Goal: Information Seeking & Learning: Learn about a topic

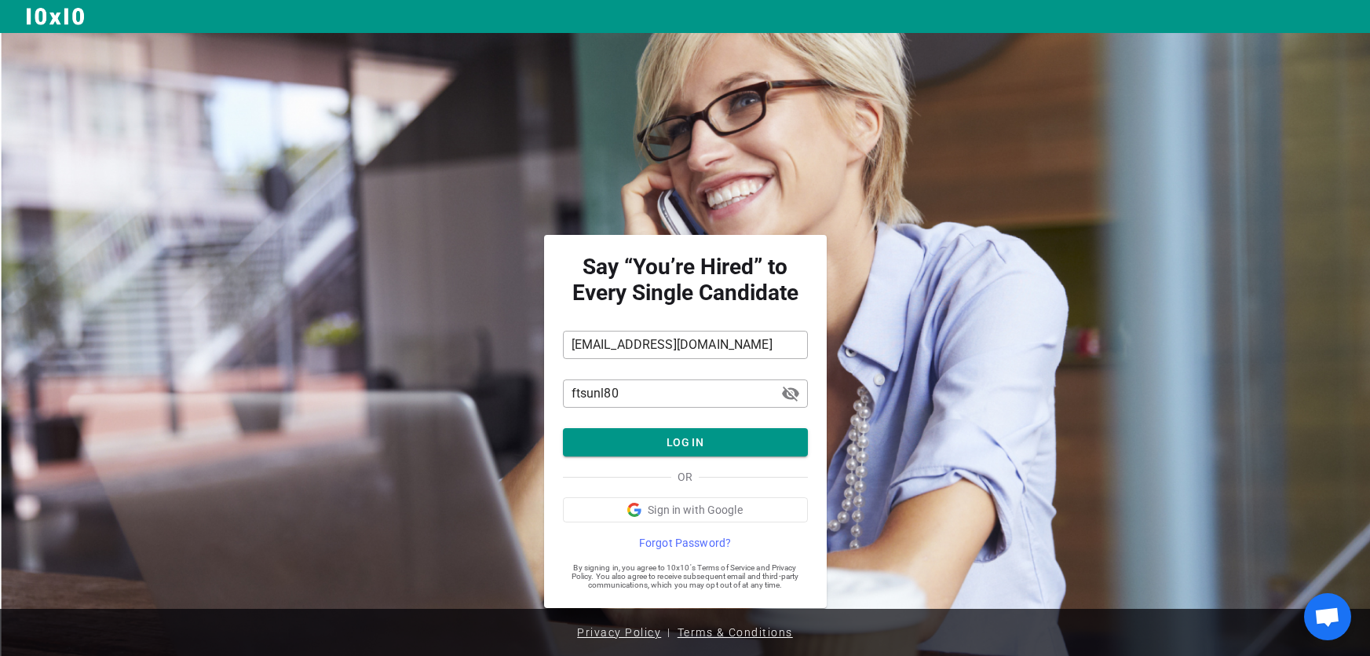
scroll to position [2, 0]
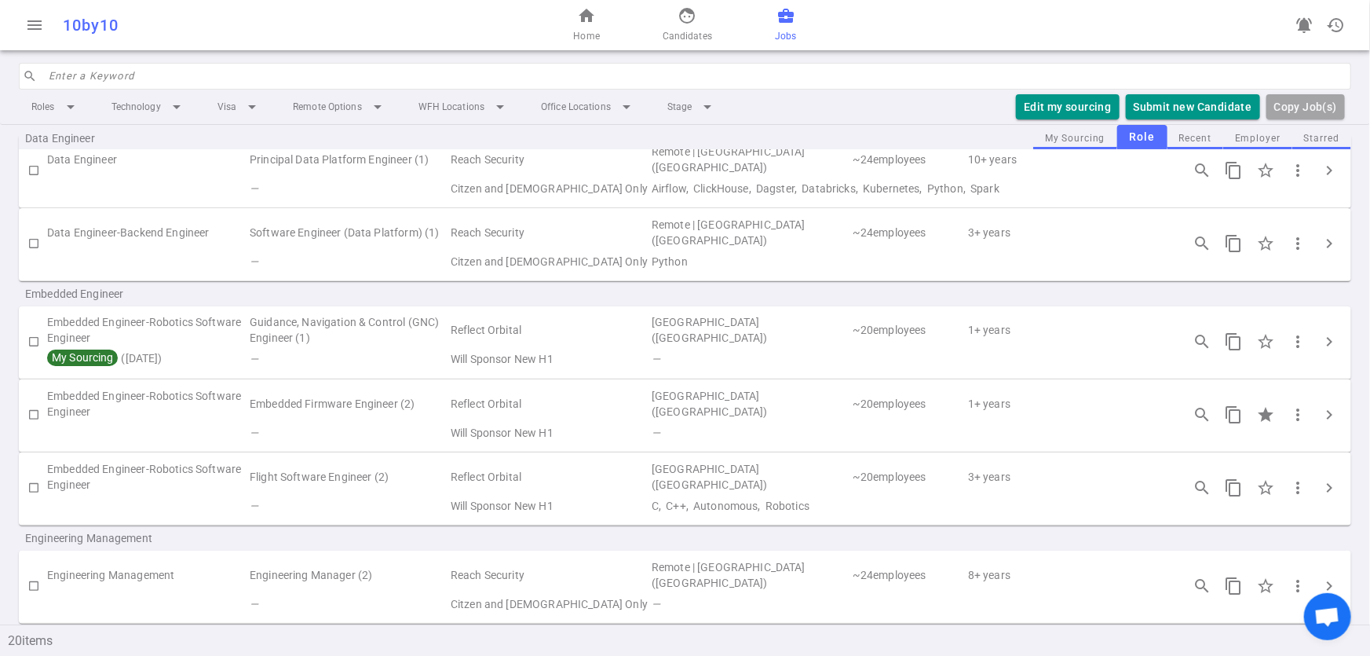
scroll to position [228, 0]
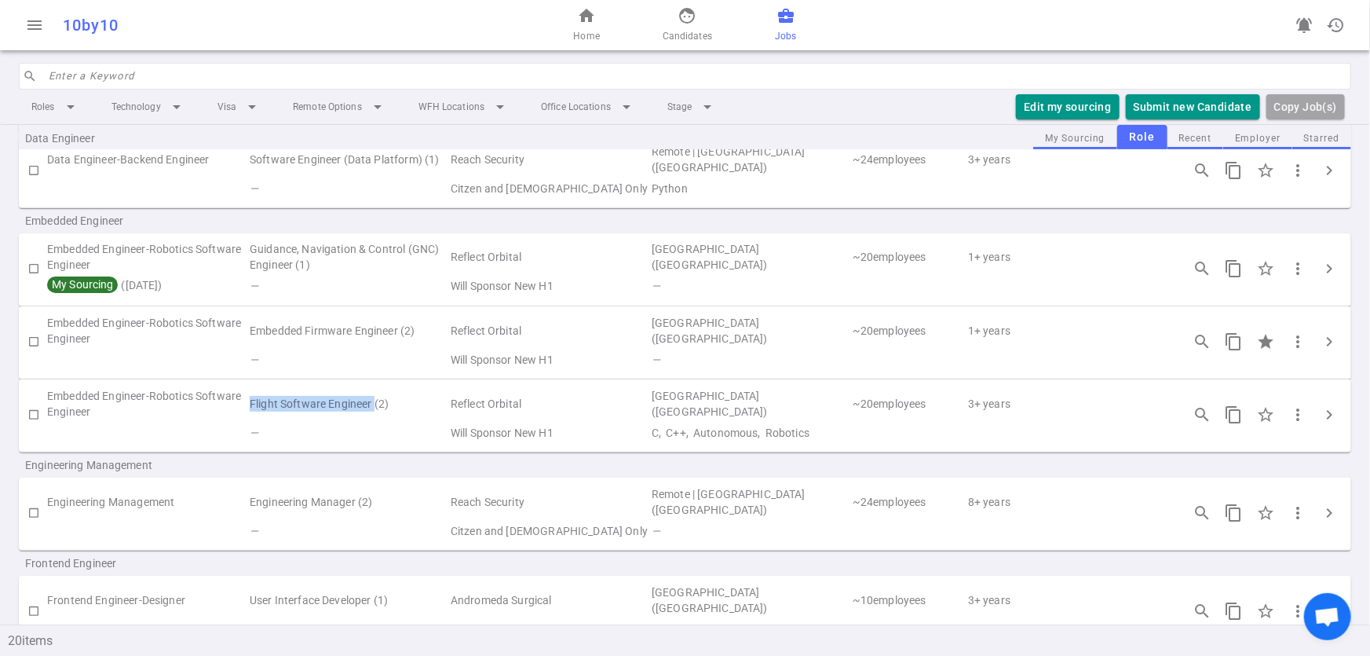
drag, startPoint x: 251, startPoint y: 398, endPoint x: 373, endPoint y: 394, distance: 121.8
click at [373, 394] on td "Flight Software Engineer (2)" at bounding box center [348, 404] width 201 height 36
copy td "Flight Software Engineer"
click at [249, 349] on td "—" at bounding box center [348, 360] width 201 height 22
drag, startPoint x: 249, startPoint y: 330, endPoint x: 397, endPoint y: 332, distance: 148.4
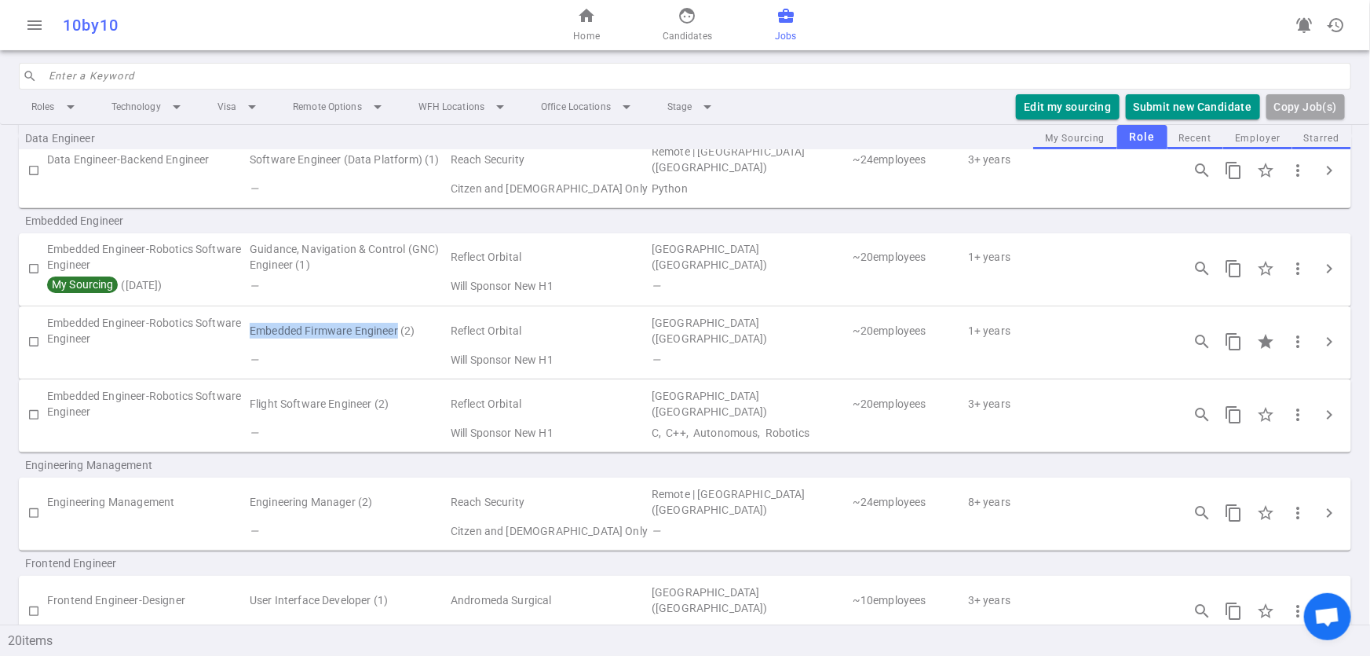
click at [397, 332] on td "Embedded Firmware Engineer (2)" at bounding box center [348, 331] width 201 height 36
copy td "Embedded Firmware Engineer"
click at [364, 275] on td "—" at bounding box center [348, 286] width 201 height 22
drag, startPoint x: 248, startPoint y: 245, endPoint x: 314, endPoint y: 267, distance: 69.5
click at [314, 267] on td "Guidance, Navigation & Control (GNC) Engineer (1)" at bounding box center [348, 257] width 201 height 36
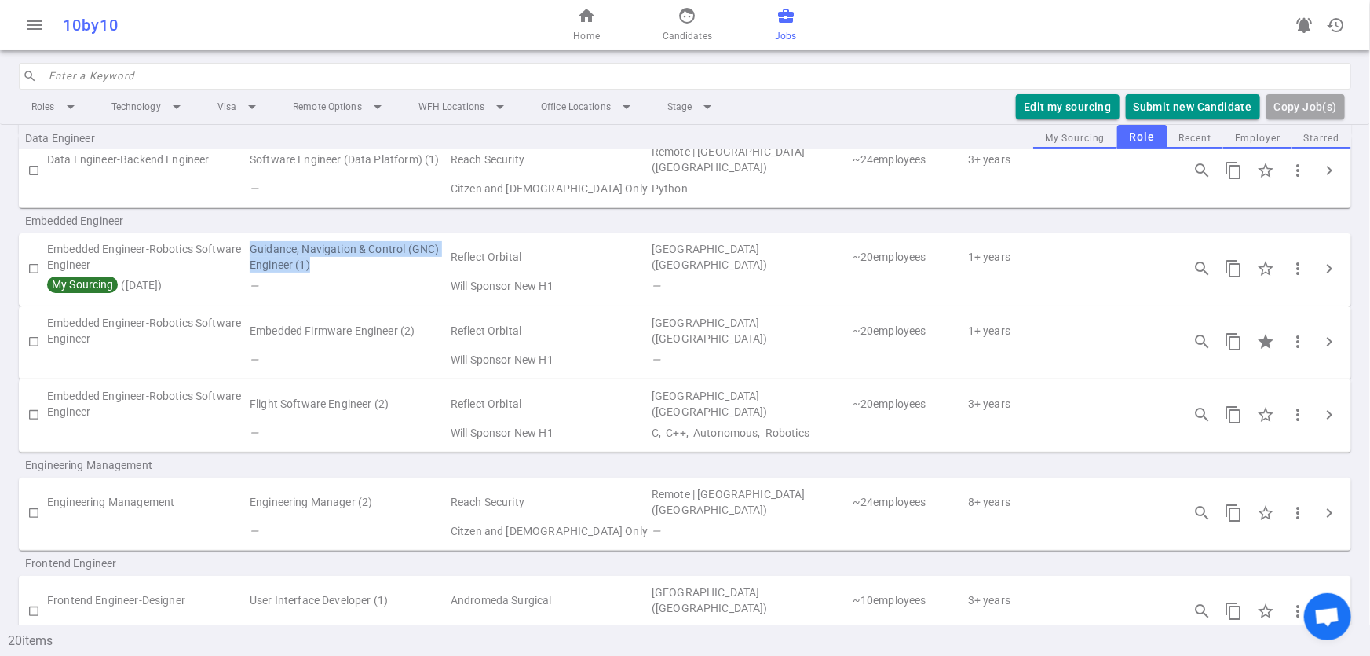
copy td "Guidance, Navigation & Control (GNC) Engineer (1)"
click at [357, 306] on div "Embedded Engineer-Robotics Software Engineer Embedded Firmware Engineer (2) Ref…" at bounding box center [685, 342] width 1333 height 73
